Goal: Transaction & Acquisition: Purchase product/service

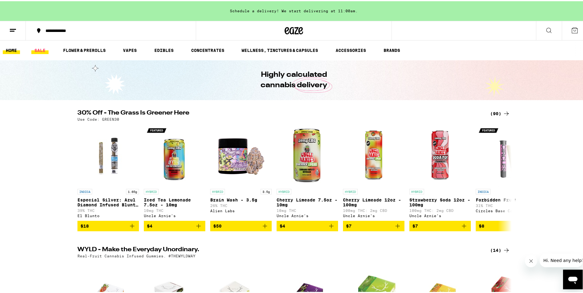
click at [39, 50] on link "SALE" at bounding box center [39, 48] width 17 height 7
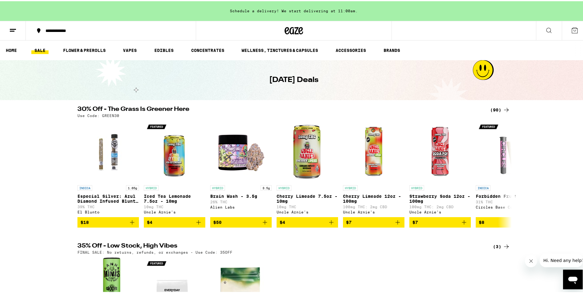
click at [498, 106] on div "(90)" at bounding box center [500, 108] width 20 height 7
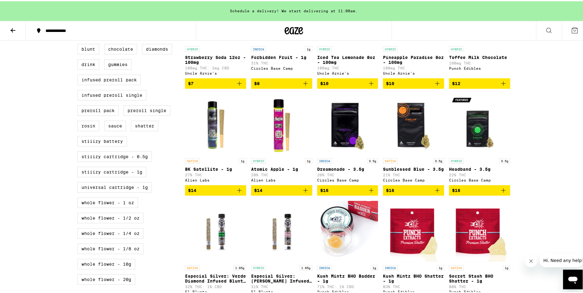
scroll to position [129, 0]
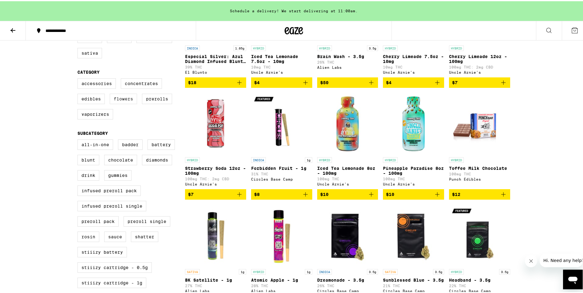
click at [116, 103] on label "Flowers" at bounding box center [123, 97] width 27 height 10
click at [79, 78] on input "Flowers" at bounding box center [79, 78] width 0 height 0
checkbox input "true"
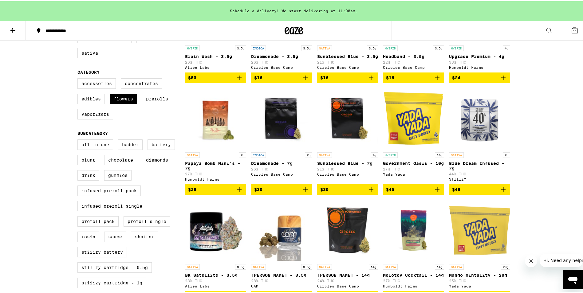
drag, startPoint x: 116, startPoint y: 103, endPoint x: 0, endPoint y: 104, distance: 116.4
click at [0, 104] on html "**********" at bounding box center [293, 239] width 587 height 737
click at [18, 29] on button at bounding box center [13, 29] width 26 height 19
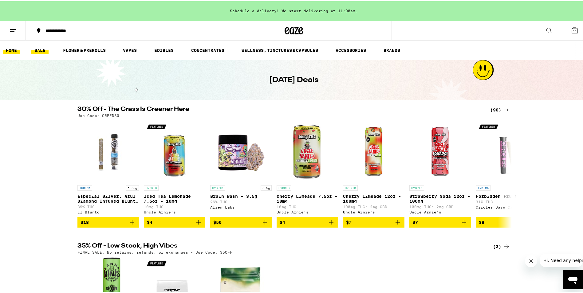
click at [10, 47] on link "HOME" at bounding box center [11, 48] width 17 height 7
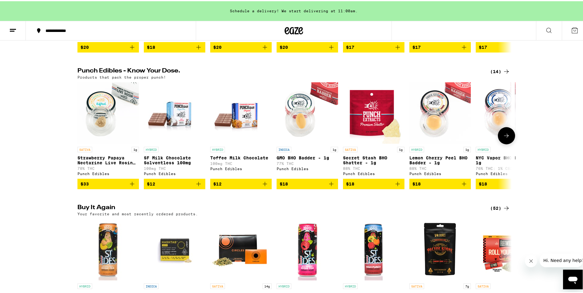
scroll to position [461, 0]
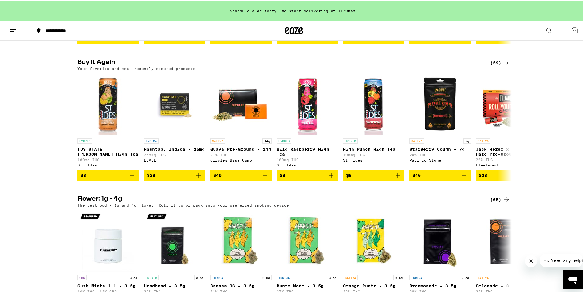
click at [506, 65] on icon at bounding box center [506, 61] width 7 height 7
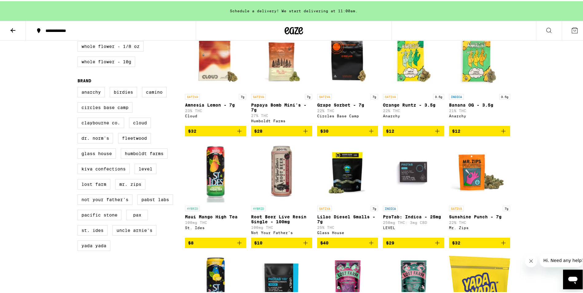
scroll to position [307, 0]
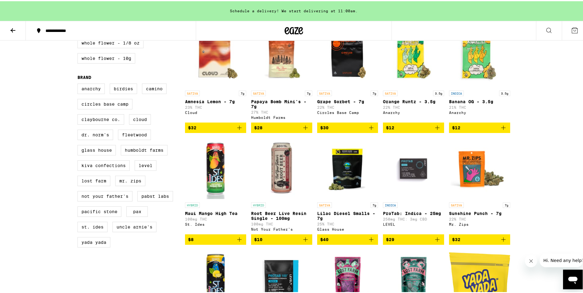
drag, startPoint x: 202, startPoint y: 131, endPoint x: 165, endPoint y: 70, distance: 70.8
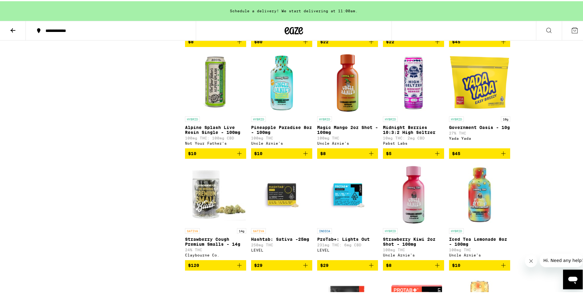
scroll to position [614, 0]
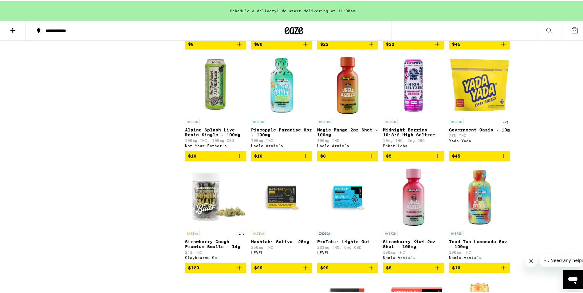
click at [14, 30] on icon at bounding box center [12, 28] width 7 height 7
